Goal: Transaction & Acquisition: Book appointment/travel/reservation

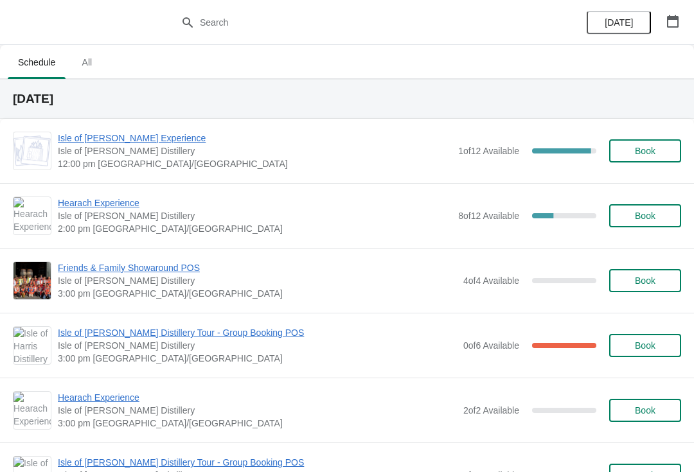
click at [657, 291] on button "Book" at bounding box center [645, 280] width 72 height 23
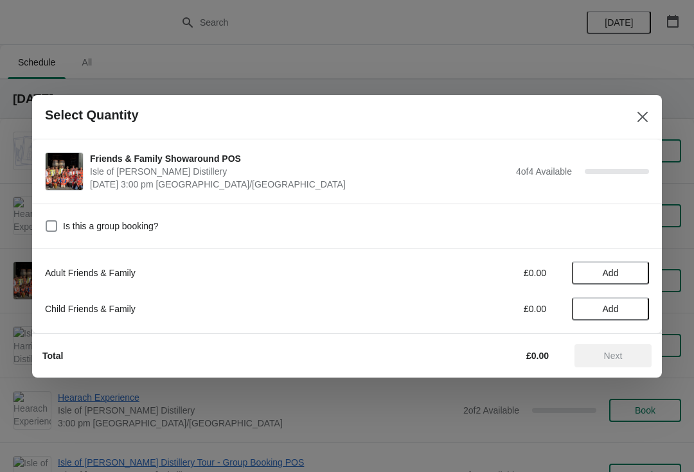
click at [630, 271] on span "Add" at bounding box center [611, 273] width 54 height 10
click at [633, 278] on icon at bounding box center [632, 272] width 13 height 13
click at [636, 279] on icon at bounding box center [632, 272] width 13 height 13
click at [633, 279] on icon at bounding box center [632, 272] width 13 height 13
click at [632, 363] on button "Next" at bounding box center [613, 356] width 77 height 23
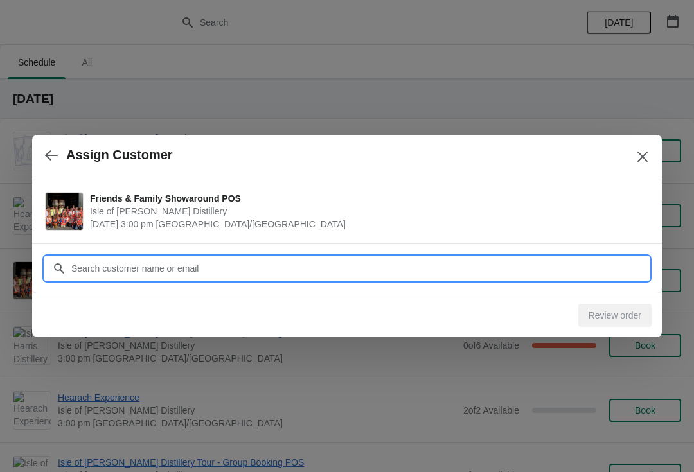
click at [301, 271] on input "Customer" at bounding box center [360, 268] width 579 height 23
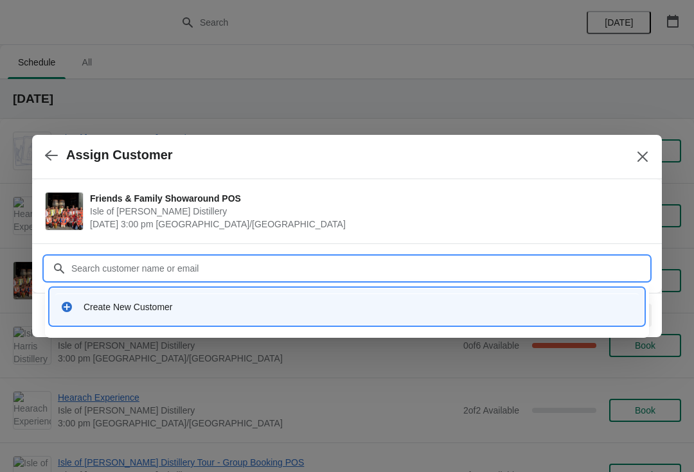
click at [164, 312] on div "Create New Customer" at bounding box center [359, 307] width 550 height 13
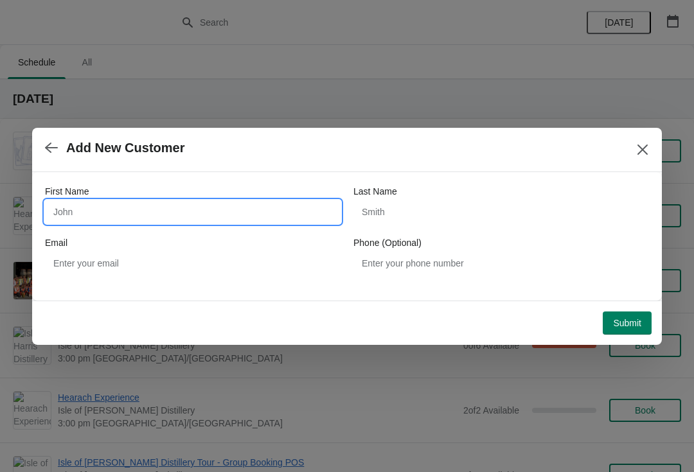
click at [110, 216] on input "First Name" at bounding box center [193, 212] width 296 height 23
type input "Marie"
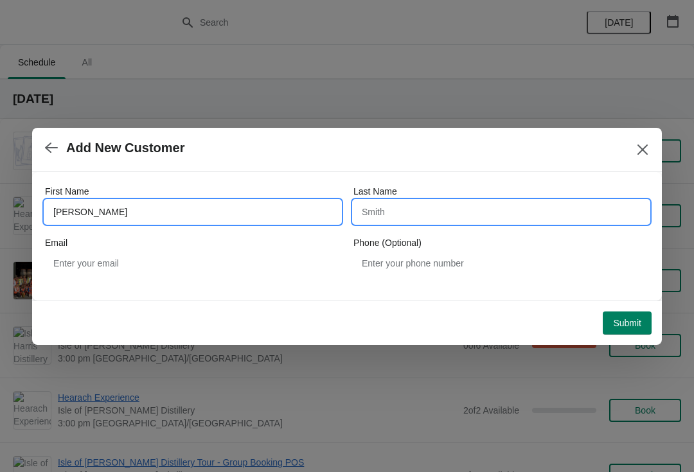
click at [431, 212] on input "Last Name" at bounding box center [502, 212] width 296 height 23
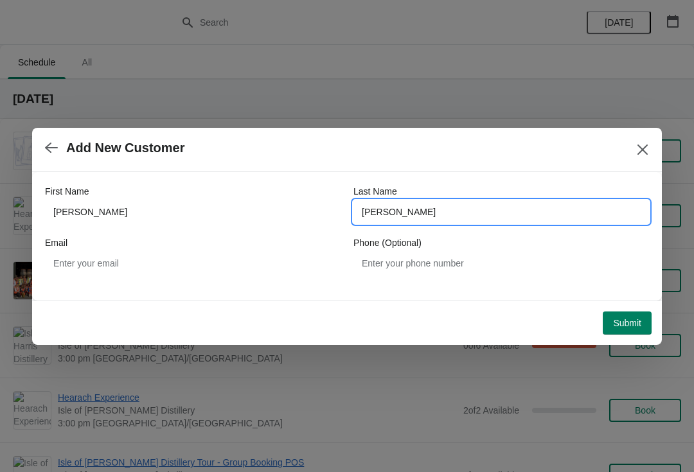
type input "Morrison"
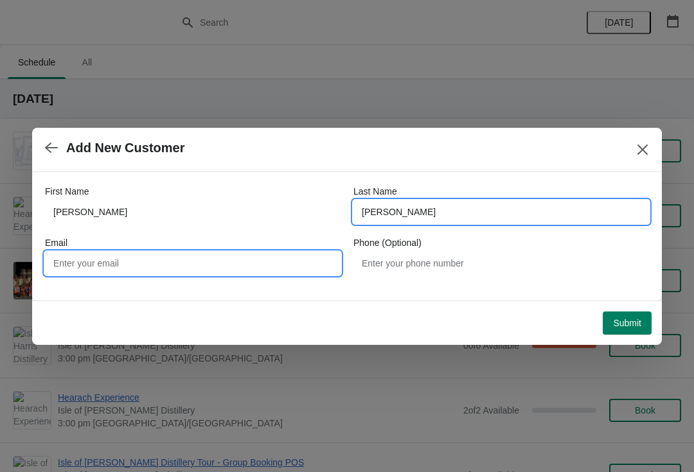
click at [168, 268] on input "Email" at bounding box center [193, 263] width 296 height 23
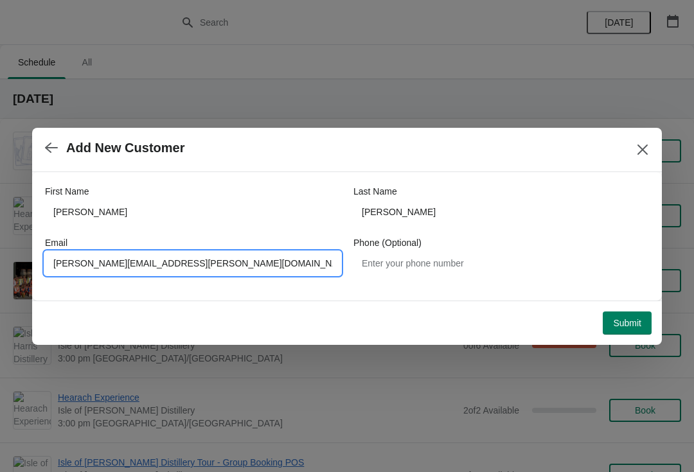
type input "Marie.morrison@harrisdistillery.com"
click at [623, 334] on button "Submit" at bounding box center [627, 323] width 49 height 23
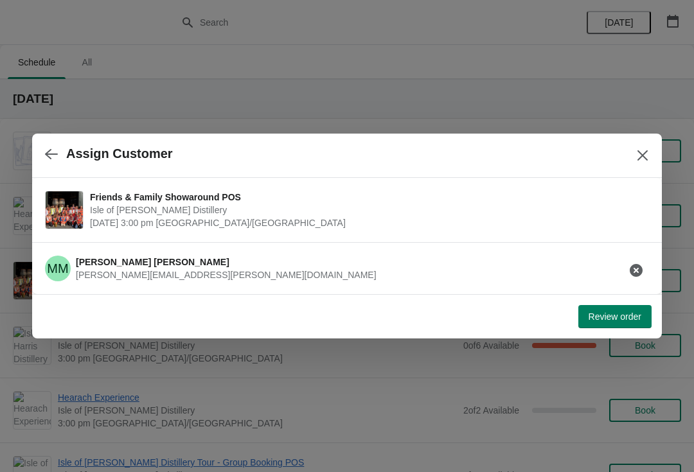
click at [622, 327] on button "Review order" at bounding box center [615, 316] width 73 height 23
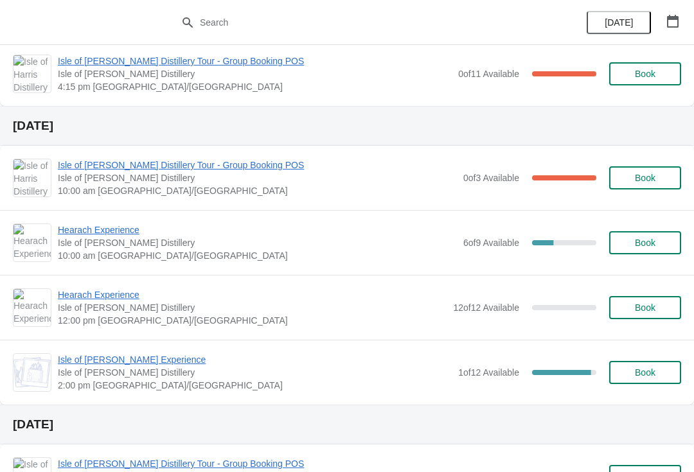
scroll to position [400, 0]
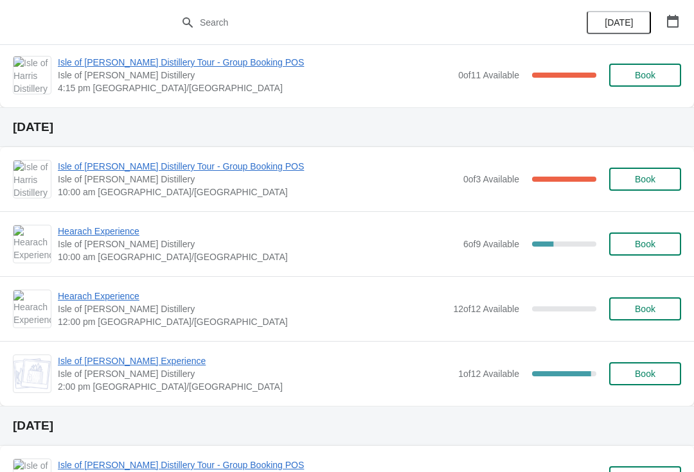
click at [130, 236] on span "Hearach Experience" at bounding box center [257, 231] width 399 height 13
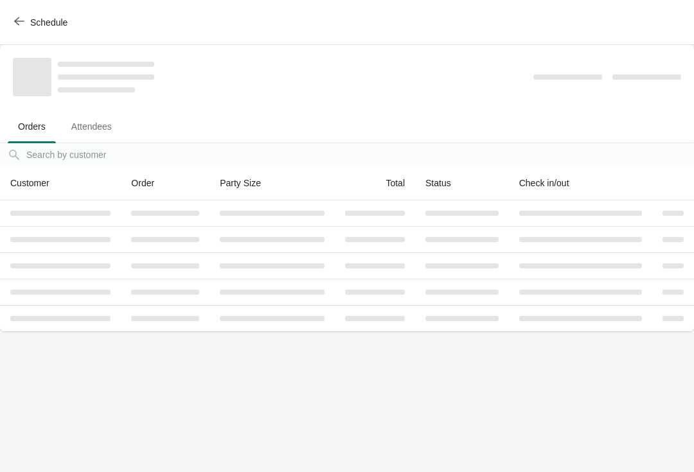
scroll to position [0, 0]
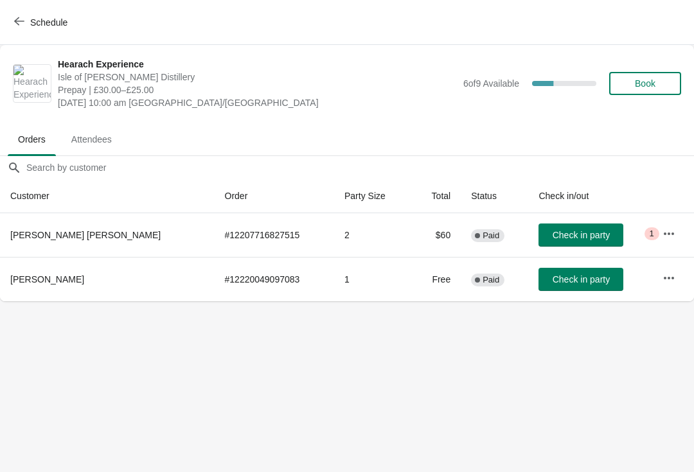
click at [661, 287] on button "button" at bounding box center [669, 278] width 23 height 23
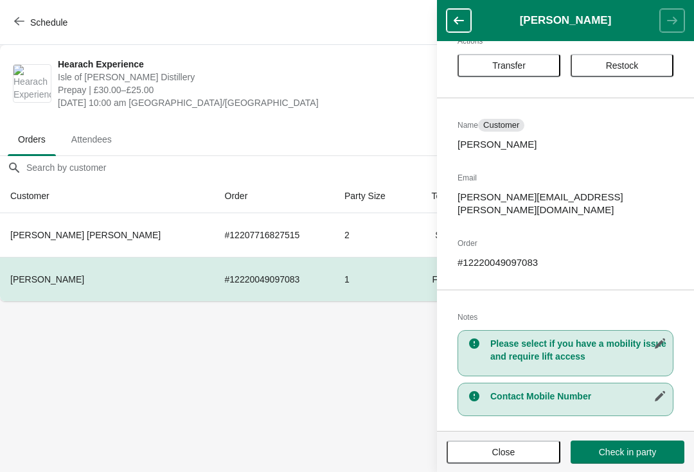
scroll to position [26, 0]
click at [454, 24] on icon "button" at bounding box center [459, 20] width 13 height 13
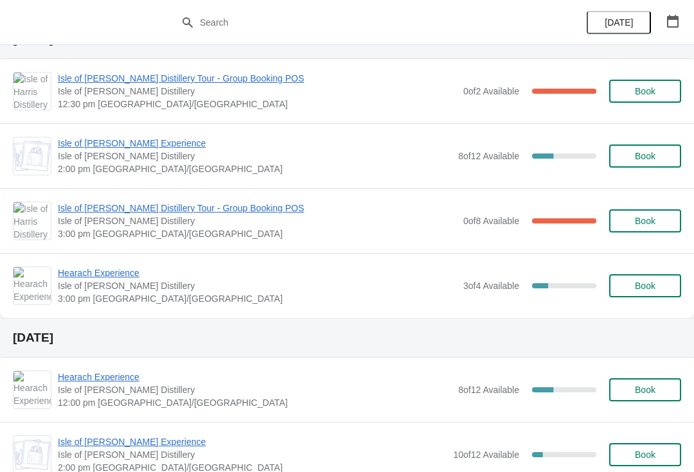
scroll to position [788, 0]
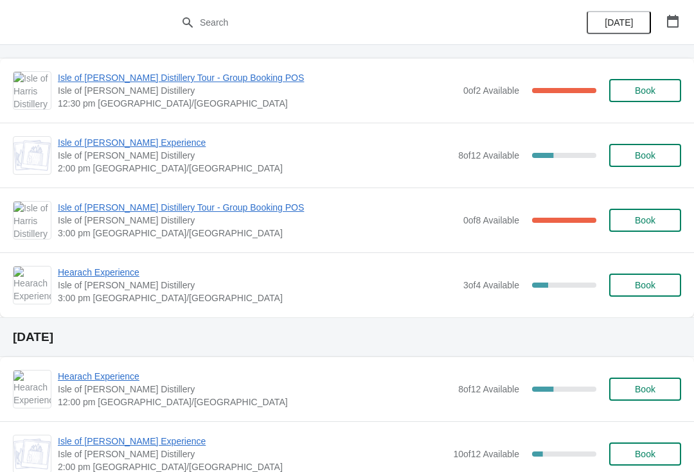
click at [644, 161] on span "Book" at bounding box center [645, 155] width 21 height 10
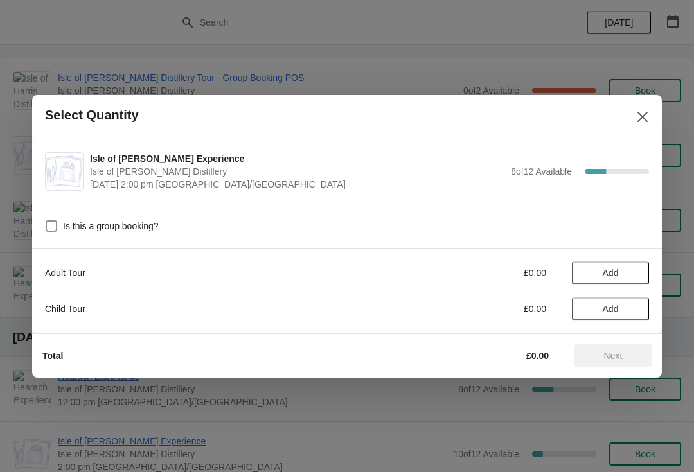
click at [613, 275] on span "Add" at bounding box center [611, 273] width 16 height 10
click at [607, 363] on button "Next" at bounding box center [613, 356] width 77 height 23
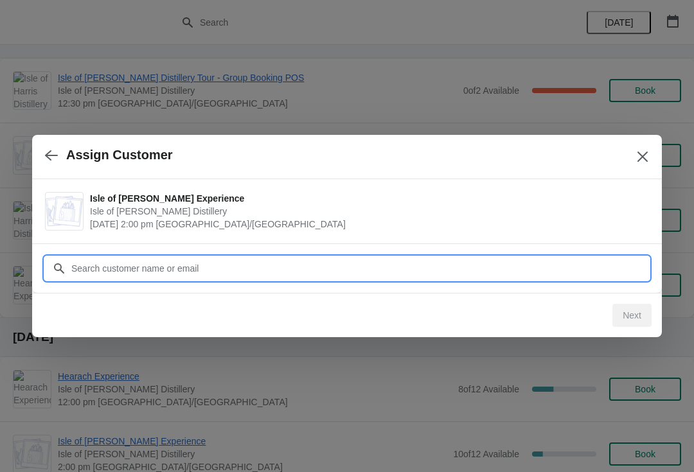
click at [238, 262] on input "Customer" at bounding box center [360, 268] width 579 height 23
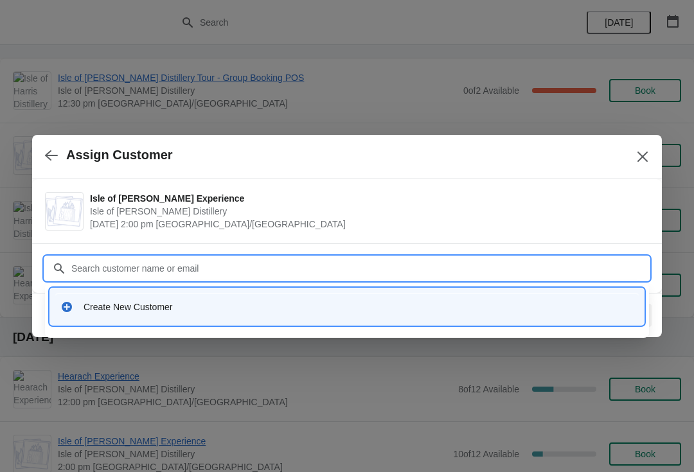
click at [225, 304] on div "Create New Customer" at bounding box center [359, 307] width 550 height 13
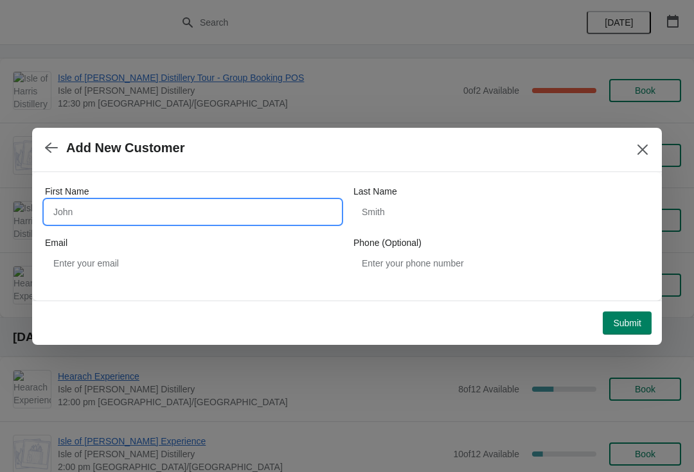
click at [185, 202] on input "First Name" at bounding box center [193, 212] width 296 height 23
type input "Stella"
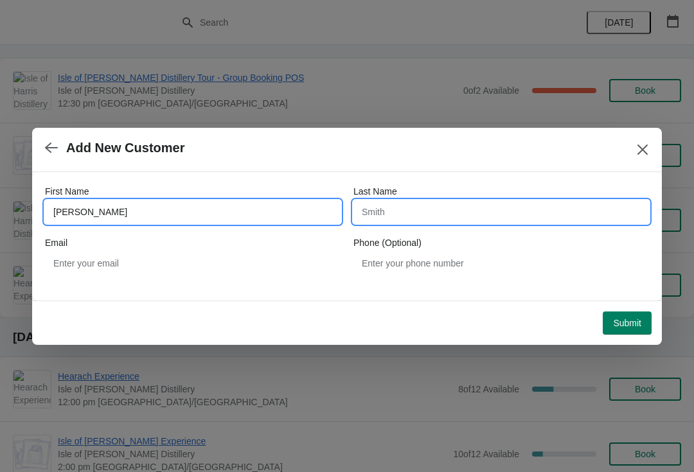
click at [435, 215] on input "Last Name" at bounding box center [502, 212] width 296 height 23
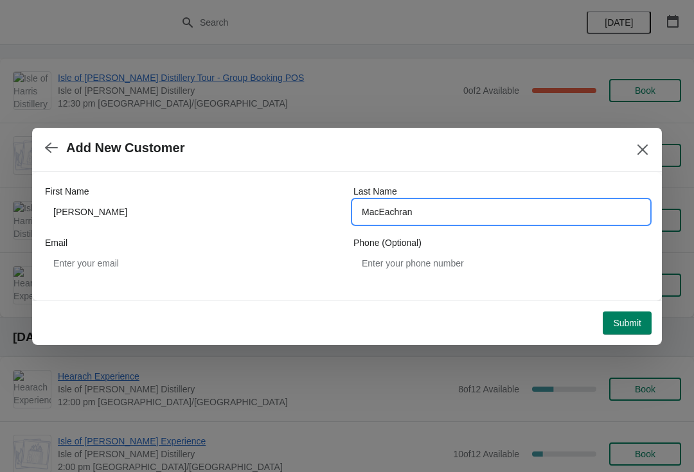
type input "MacEachran"
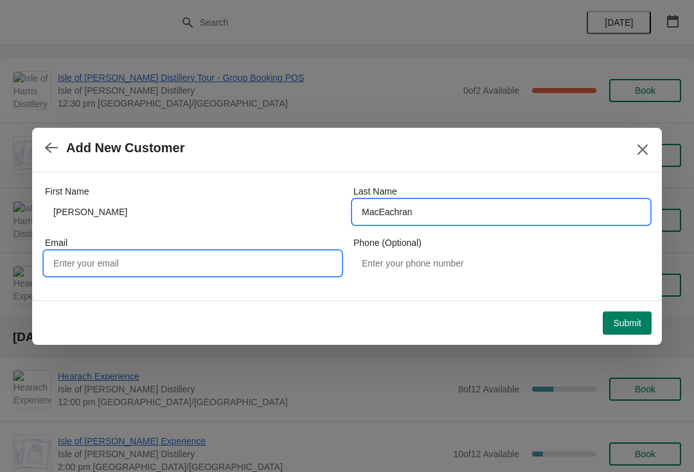
click at [168, 265] on input "Email" at bounding box center [193, 263] width 296 height 23
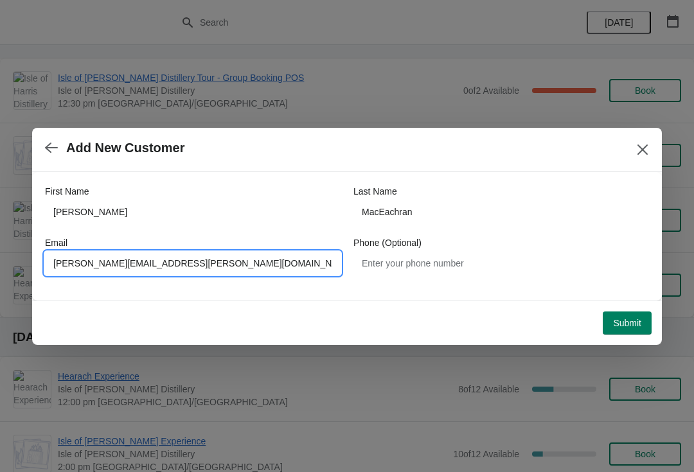
type input "Marie.morrison@harrisdistillery.com"
click at [635, 333] on button "Submit" at bounding box center [627, 323] width 49 height 23
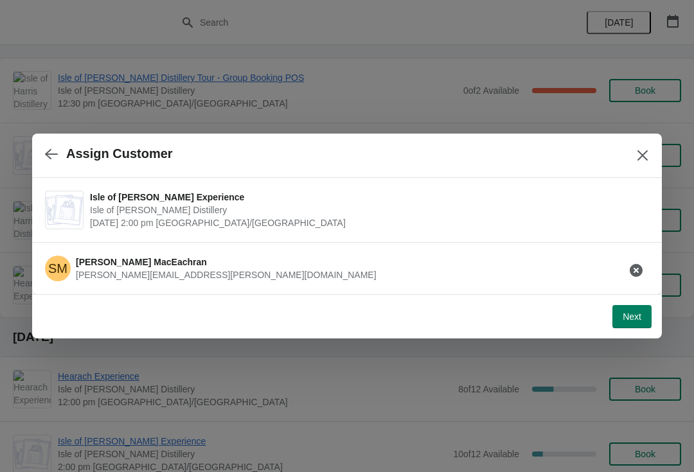
click at [636, 314] on span "Next" at bounding box center [632, 317] width 19 height 10
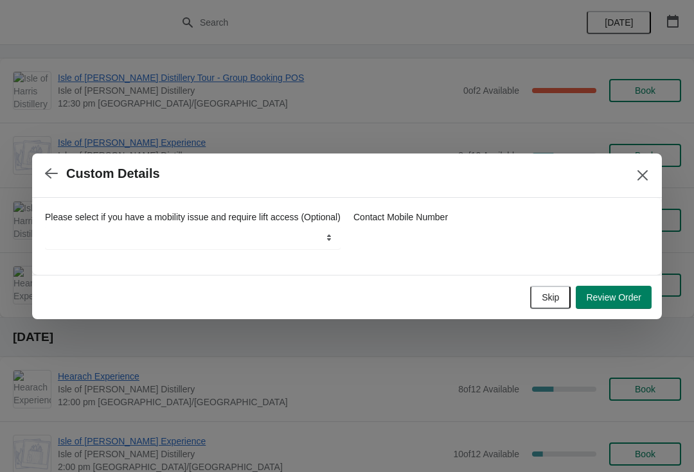
click at [631, 309] on button "Review Order" at bounding box center [614, 297] width 76 height 23
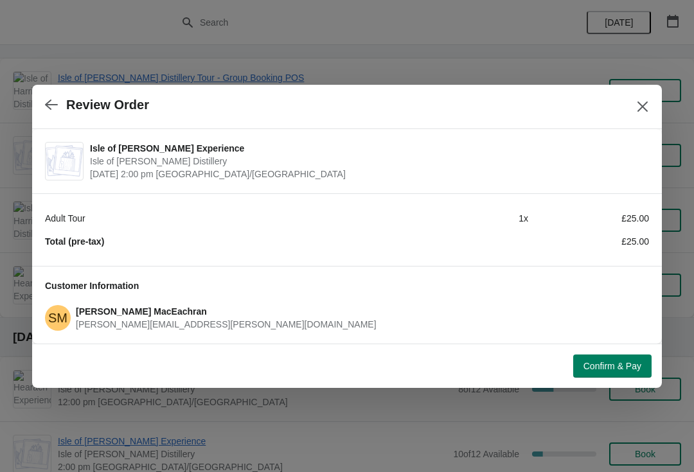
click at [624, 371] on span "Confirm & Pay" at bounding box center [613, 366] width 58 height 10
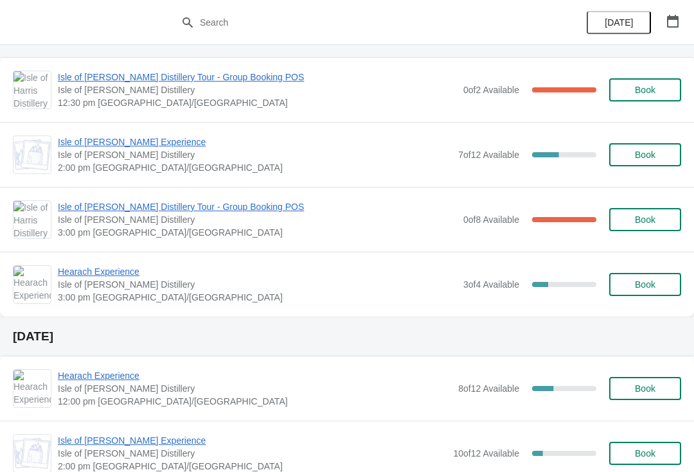
scroll to position [792, 0]
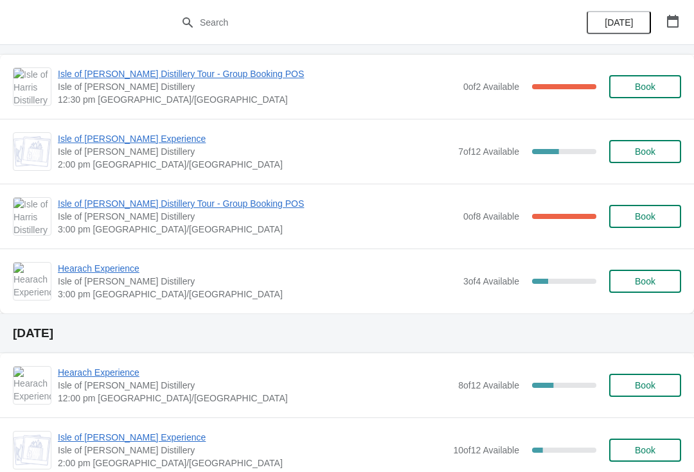
click at [189, 206] on span "Isle of [PERSON_NAME] Distillery Tour - Group Booking POS" at bounding box center [257, 203] width 399 height 13
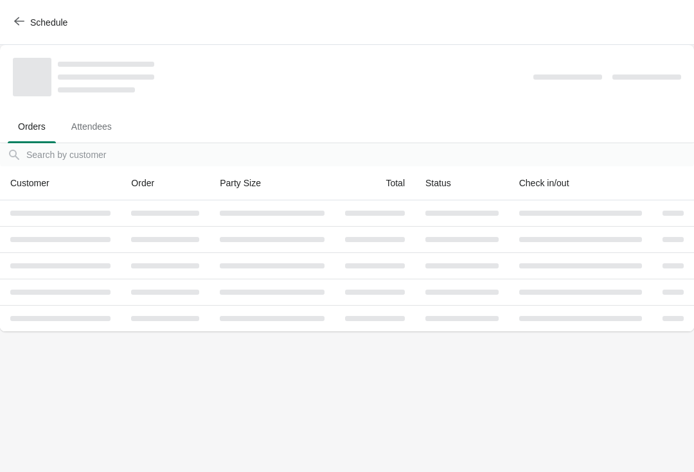
scroll to position [0, 0]
